Goal: Task Accomplishment & Management: Use online tool/utility

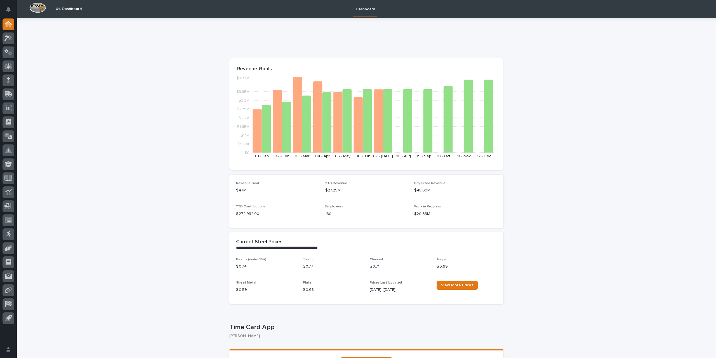
click at [14, 36] on div at bounding box center [8, 172] width 17 height 308
click at [11, 38] on icon at bounding box center [10, 38] width 5 height 6
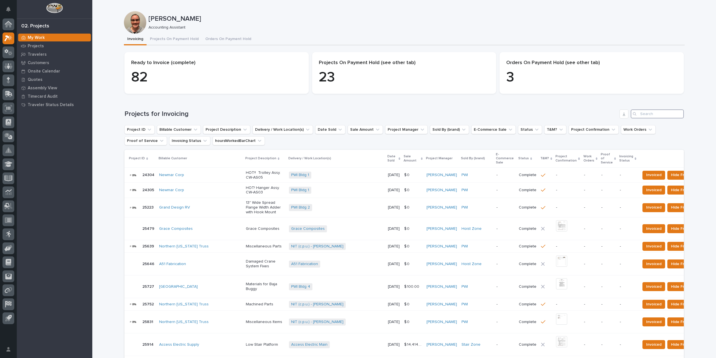
click at [652, 115] on input "Search" at bounding box center [657, 113] width 53 height 9
type input "26465"
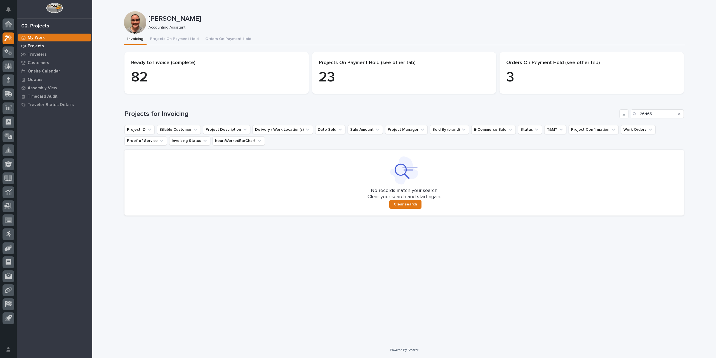
click at [41, 49] on div "Projects" at bounding box center [54, 46] width 73 height 8
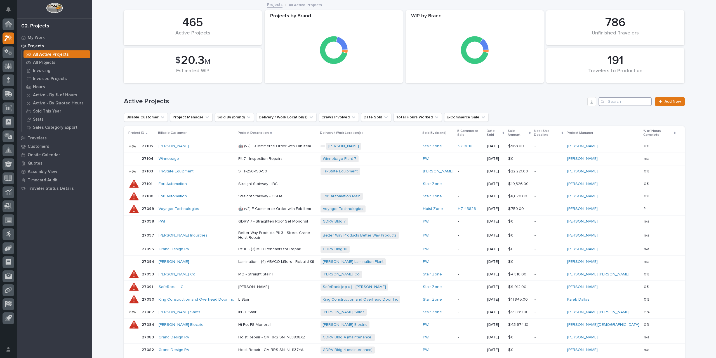
click at [624, 102] on input "Search" at bounding box center [624, 101] width 53 height 9
type input "26465"
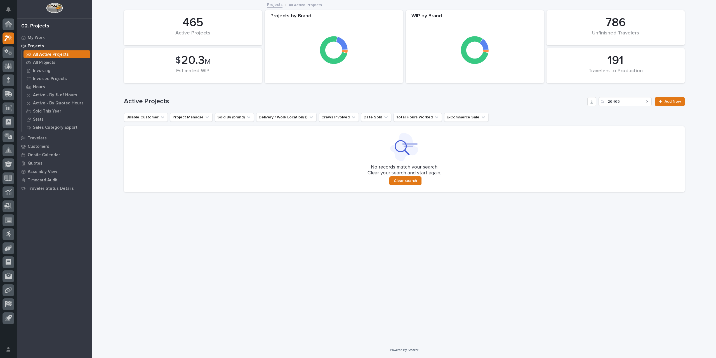
click at [648, 101] on icon "Search" at bounding box center [647, 101] width 2 height 3
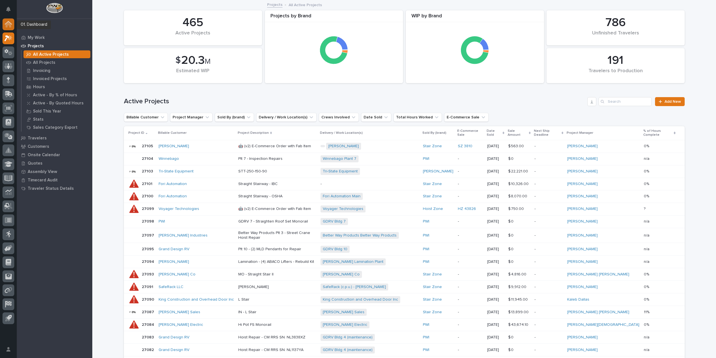
click at [10, 25] on icon at bounding box center [9, 25] width 6 height 6
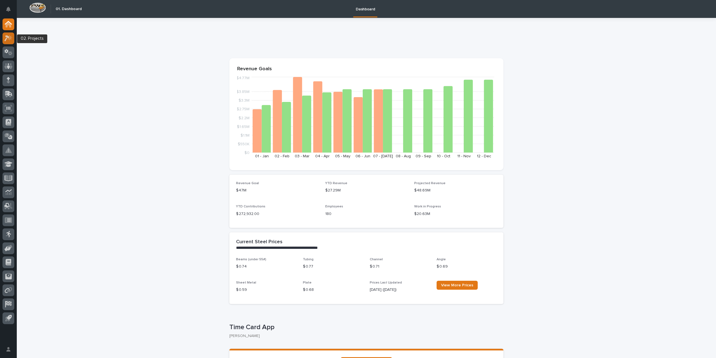
click at [11, 38] on icon at bounding box center [10, 38] width 5 height 6
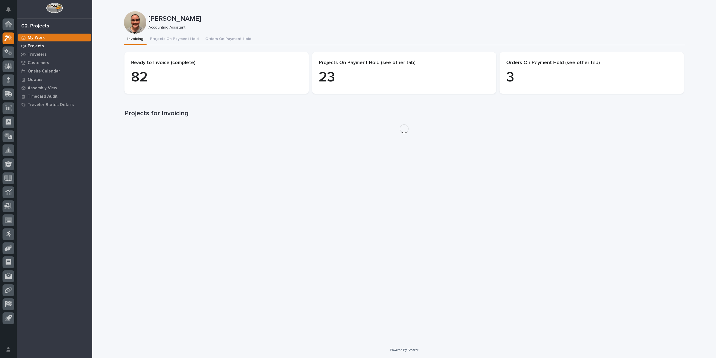
click at [41, 47] on p "Projects" at bounding box center [36, 46] width 16 height 5
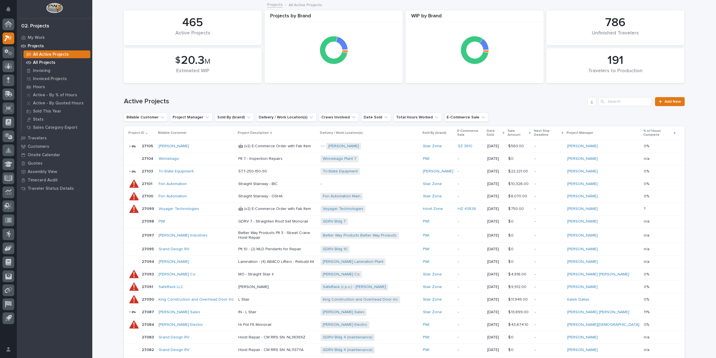
click at [49, 60] on p "All Projects" at bounding box center [44, 62] width 22 height 5
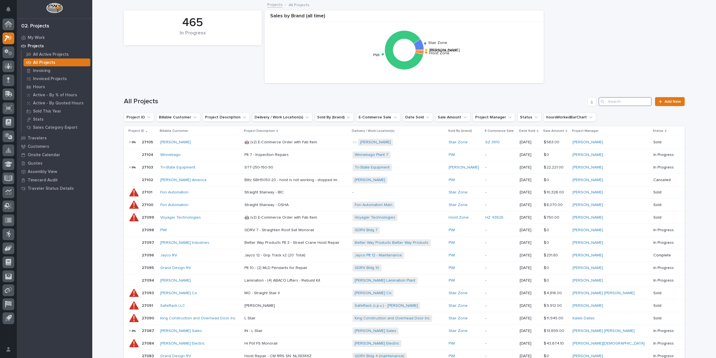
click at [615, 100] on input "Search" at bounding box center [624, 101] width 53 height 9
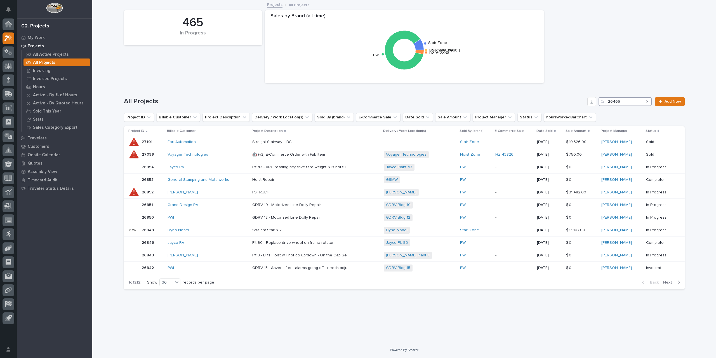
type input "26465"
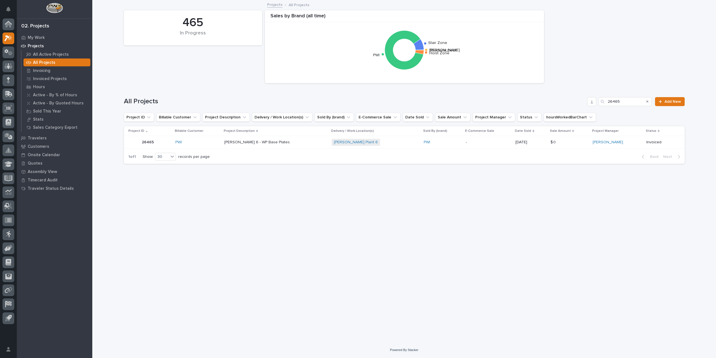
click at [374, 142] on div "[PERSON_NAME] Plant 6 + 0" at bounding box center [376, 142] width 88 height 7
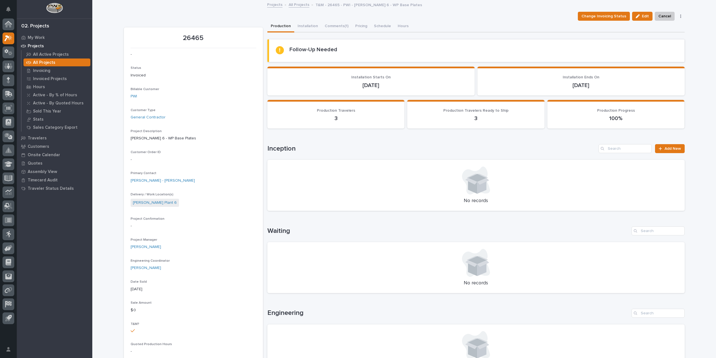
click at [296, 4] on link "All Projects" at bounding box center [299, 4] width 21 height 6
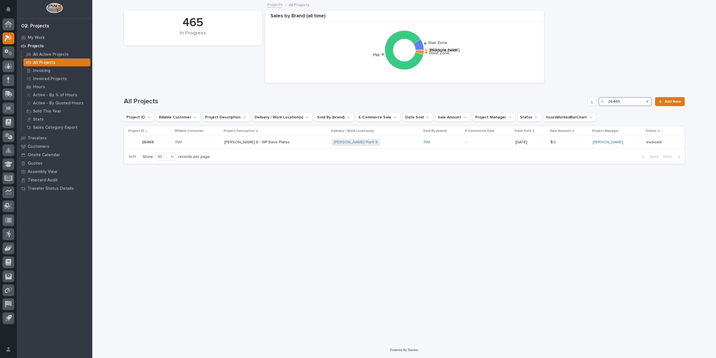
click at [623, 102] on input "26465" at bounding box center [624, 101] width 53 height 9
type input "26466"
click at [466, 143] on p "-" at bounding box center [488, 142] width 45 height 5
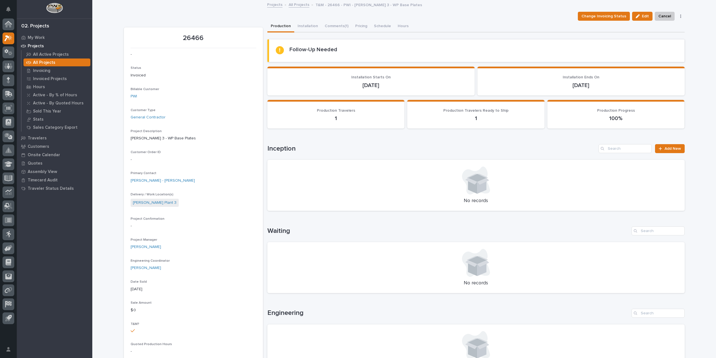
click at [304, 4] on link "All Projects" at bounding box center [299, 4] width 21 height 6
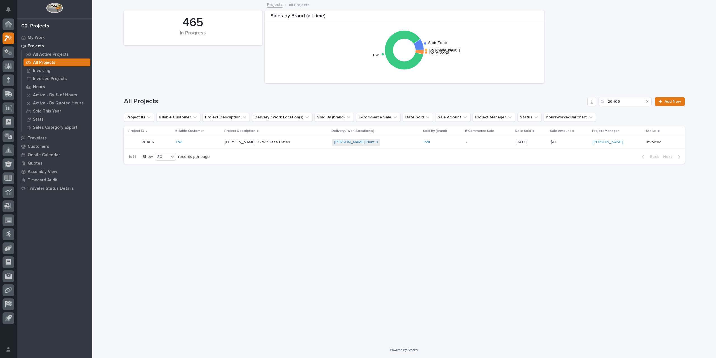
click at [190, 62] on div "465 In Progress Sales by Brand (all time) Structural Deck [PERSON_NAME] Stair Z…" at bounding box center [404, 47] width 566 height 78
click at [9, 25] on icon at bounding box center [8, 24] width 7 height 6
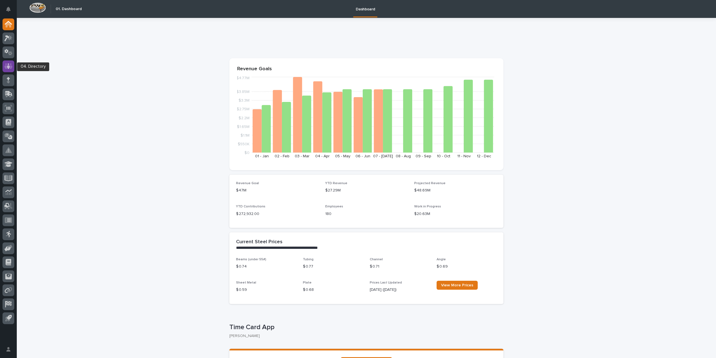
click at [10, 69] on icon at bounding box center [8, 66] width 8 height 6
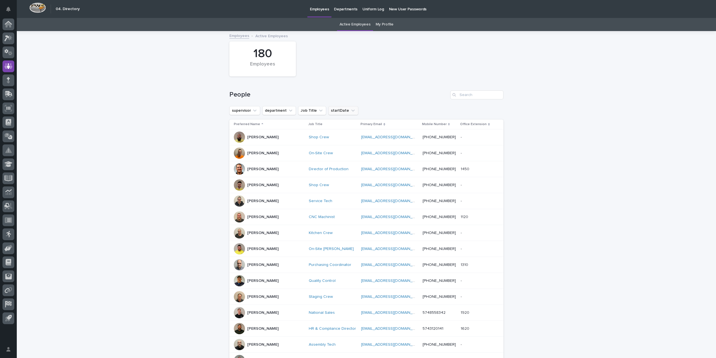
click at [340, 111] on button "startDate" at bounding box center [343, 110] width 30 height 9
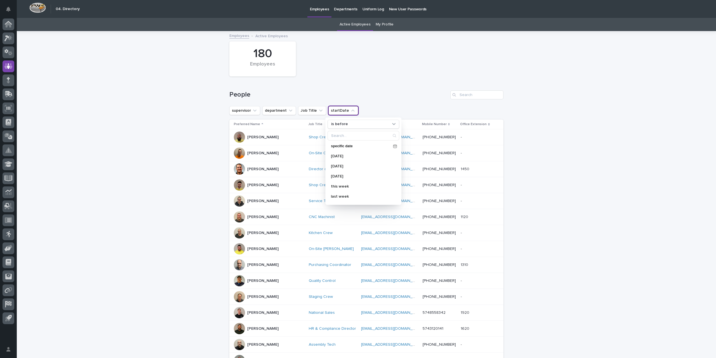
click at [370, 96] on h1 "People" at bounding box center [338, 95] width 219 height 8
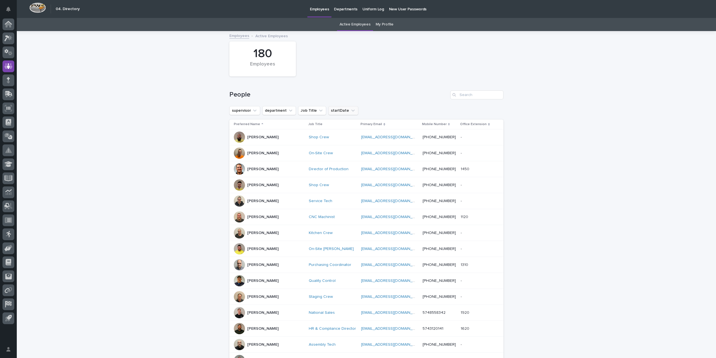
click at [350, 110] on icon "startDate" at bounding box center [353, 111] width 6 height 6
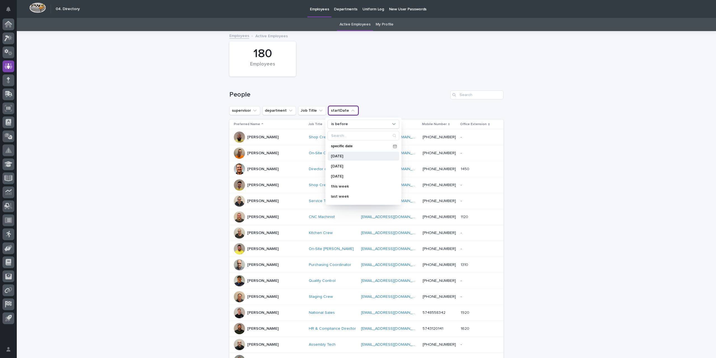
click at [342, 156] on p "[DATE]" at bounding box center [360, 156] width 59 height 4
click at [318, 112] on icon "Job Title" at bounding box center [321, 111] width 6 height 6
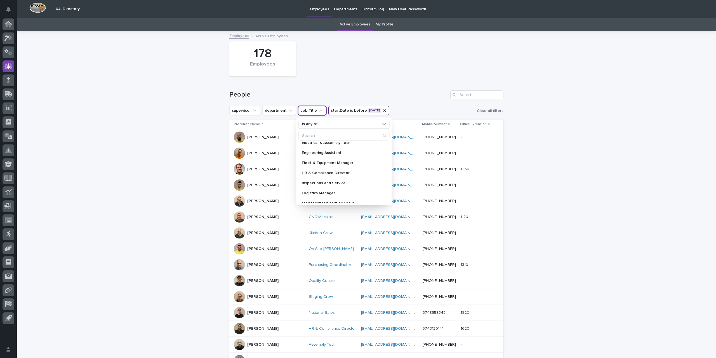
scroll to position [224, 0]
click at [112, 158] on div "Loading... Saving… Loading... Saving… 178 Employees People supervisor departmen…" at bounding box center [366, 265] width 699 height 467
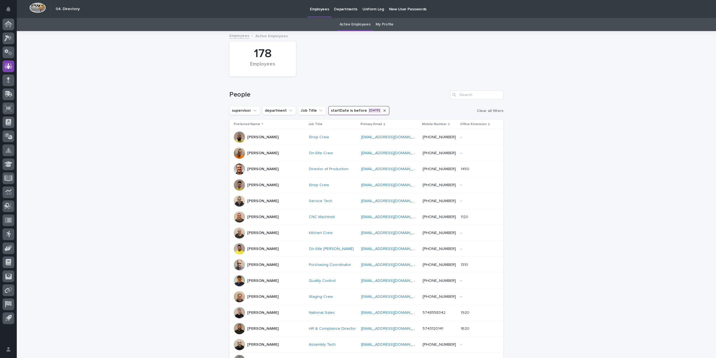
click at [383, 110] on icon "startDate" at bounding box center [384, 110] width 2 height 2
click at [11, 26] on icon at bounding box center [8, 24] width 7 height 6
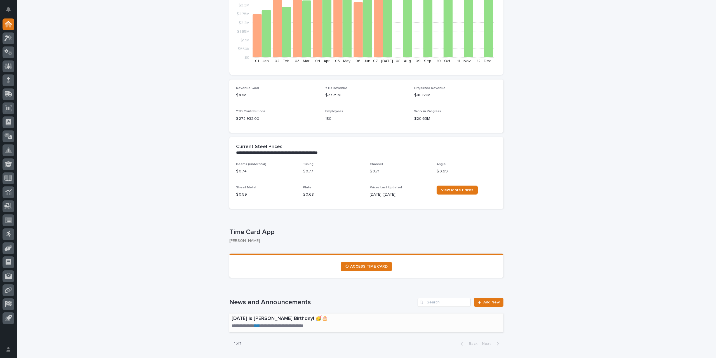
scroll to position [140, 0]
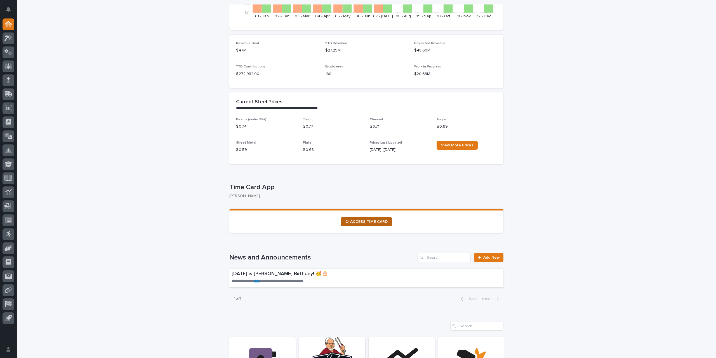
click at [369, 222] on span "⏲ ACCESS TIME CARD" at bounding box center [366, 222] width 43 height 4
